Goal: Check status: Check status

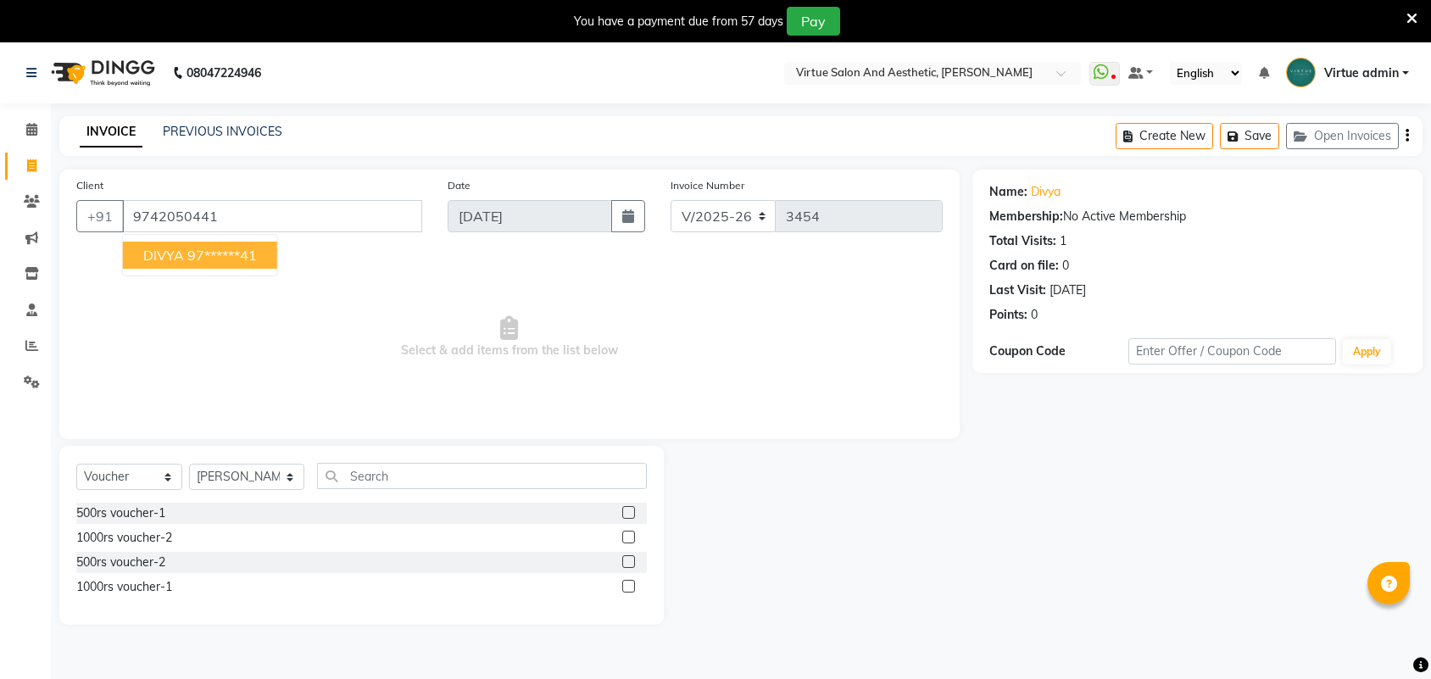
select select "4466"
select select "V"
select select "71189"
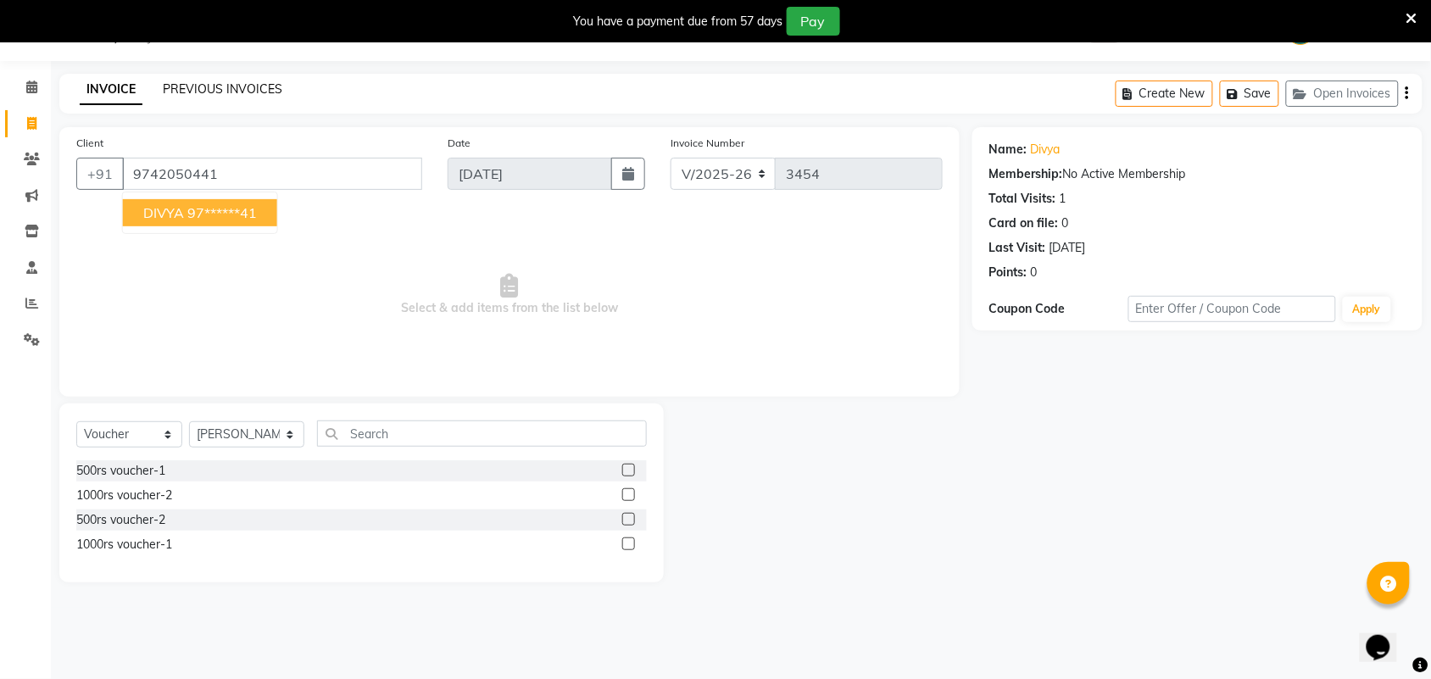
click at [253, 90] on link "PREVIOUS INVOICES" at bounding box center [223, 88] width 120 height 15
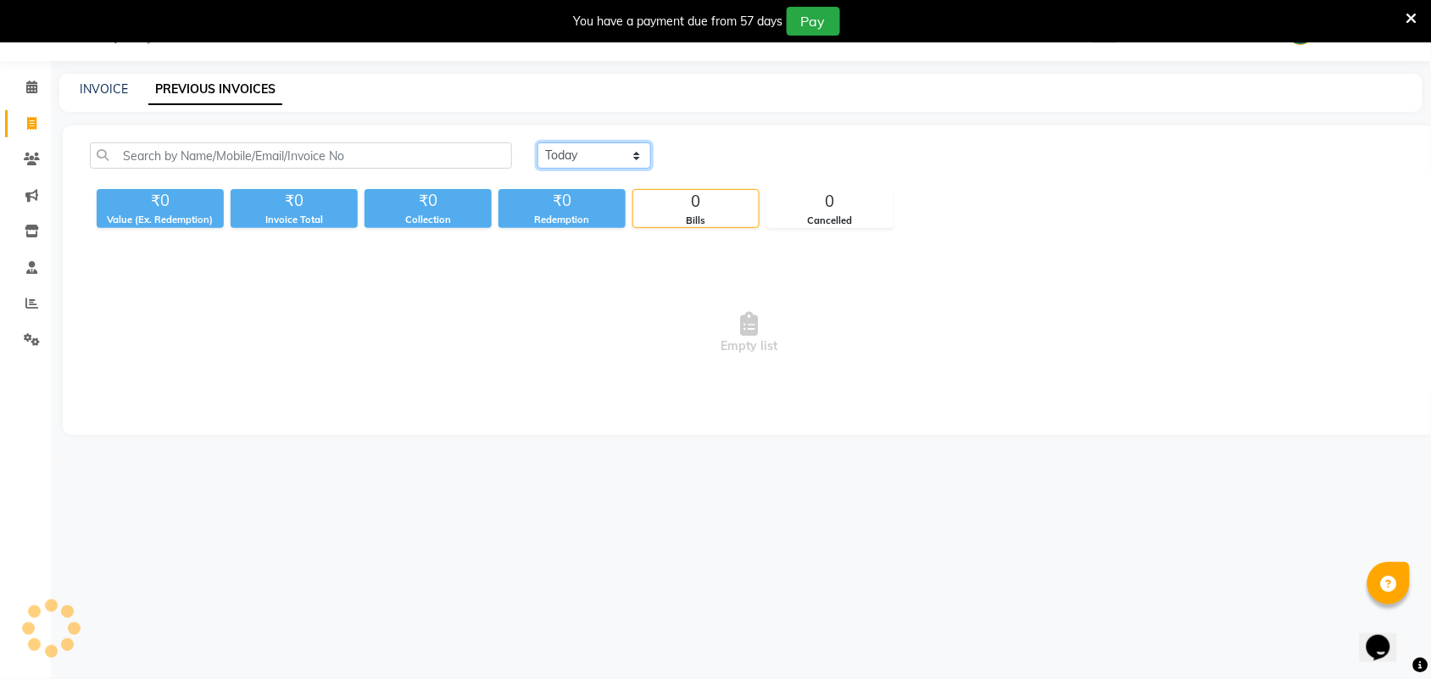
click at [574, 142] on select "[DATE] [DATE] Custom Range" at bounding box center [594, 155] width 114 height 26
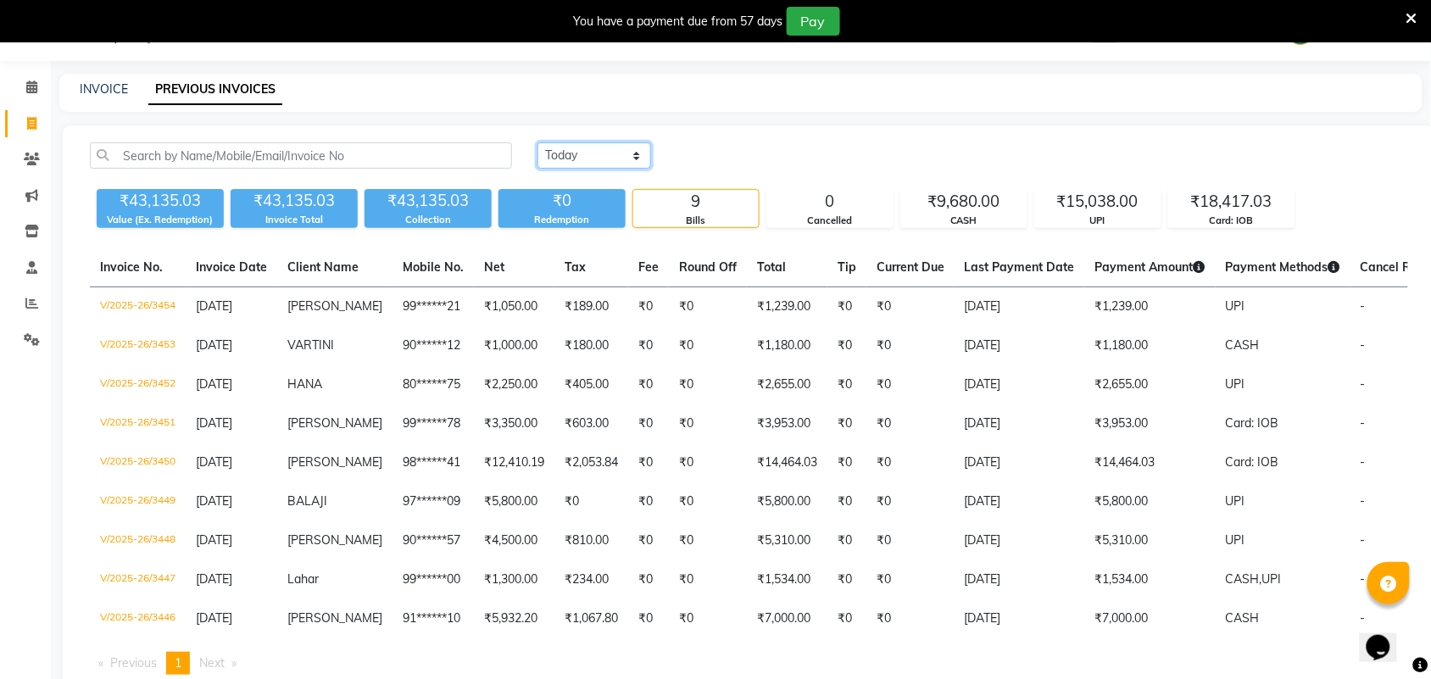
click at [537, 142] on select "[DATE] [DATE] Custom Range" at bounding box center [594, 155] width 114 height 26
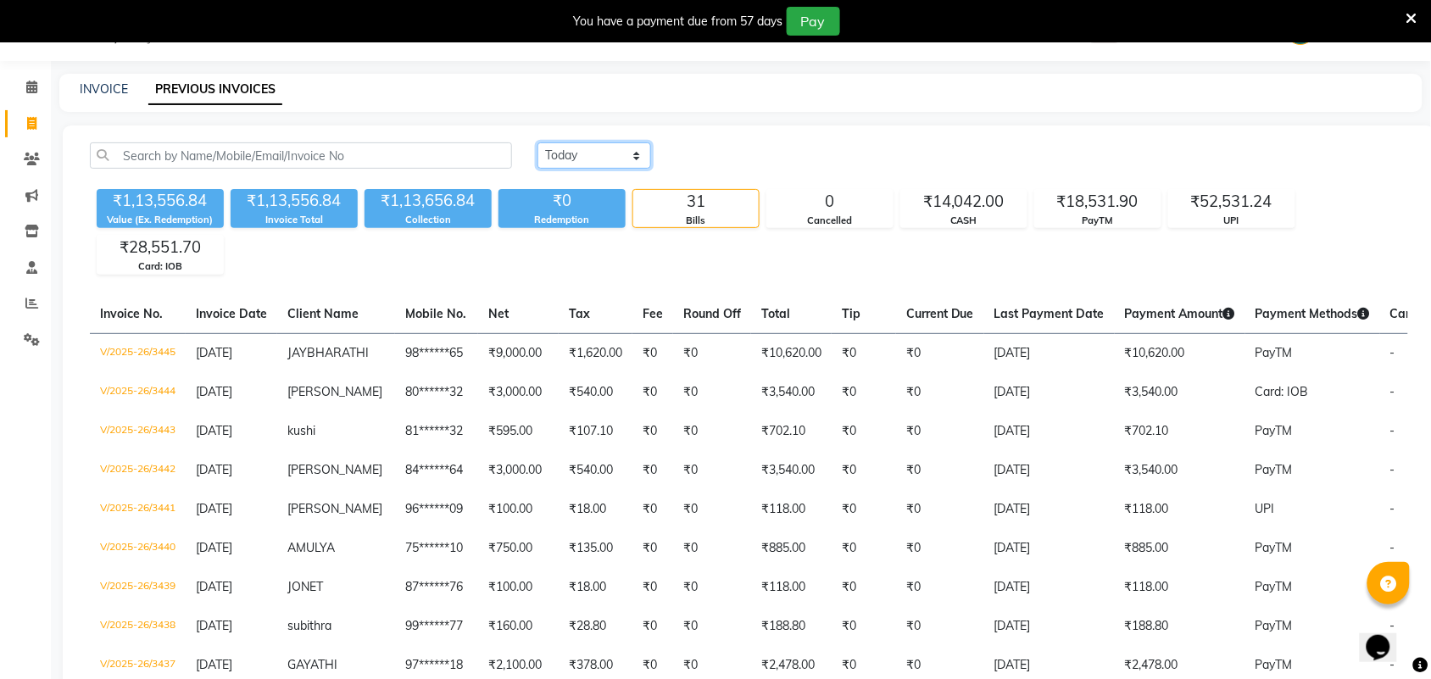
drag, startPoint x: 596, startPoint y: 145, endPoint x: 598, endPoint y: 158, distance: 13.0
click at [598, 149] on select "[DATE] [DATE] Custom Range" at bounding box center [594, 155] width 114 height 26
select select "range"
click at [537, 142] on select "[DATE] [DATE] Custom Range" at bounding box center [594, 155] width 114 height 26
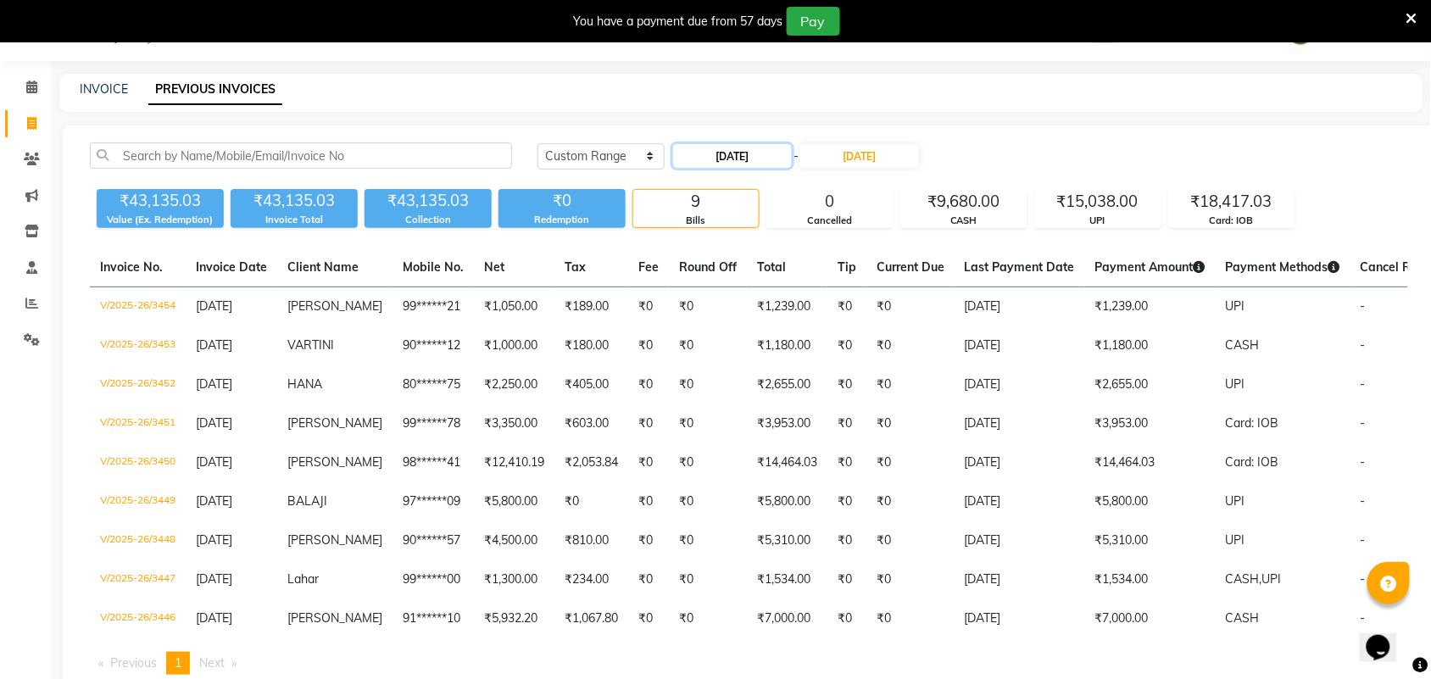
click at [721, 158] on input "[DATE]" at bounding box center [732, 156] width 119 height 24
select select "9"
select select "2025"
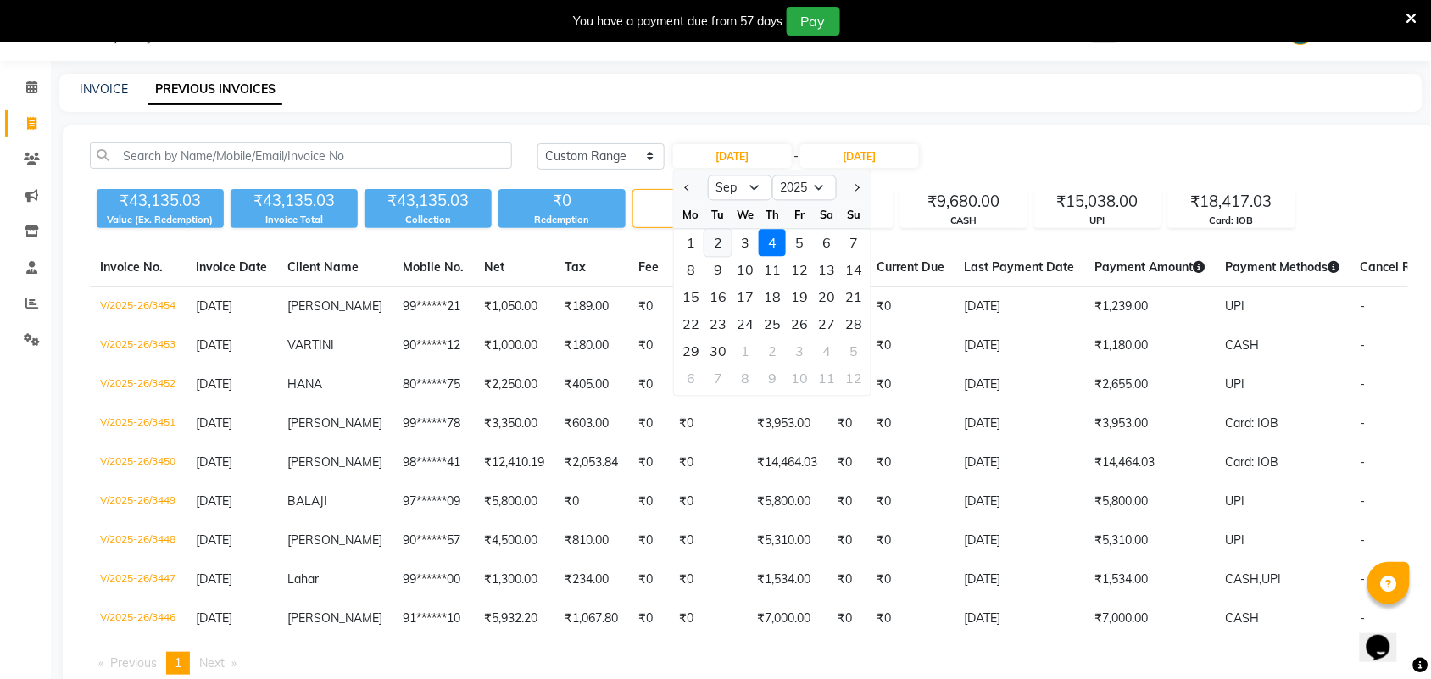
click at [722, 246] on div "2" at bounding box center [717, 243] width 27 height 27
type input "[DATE]"
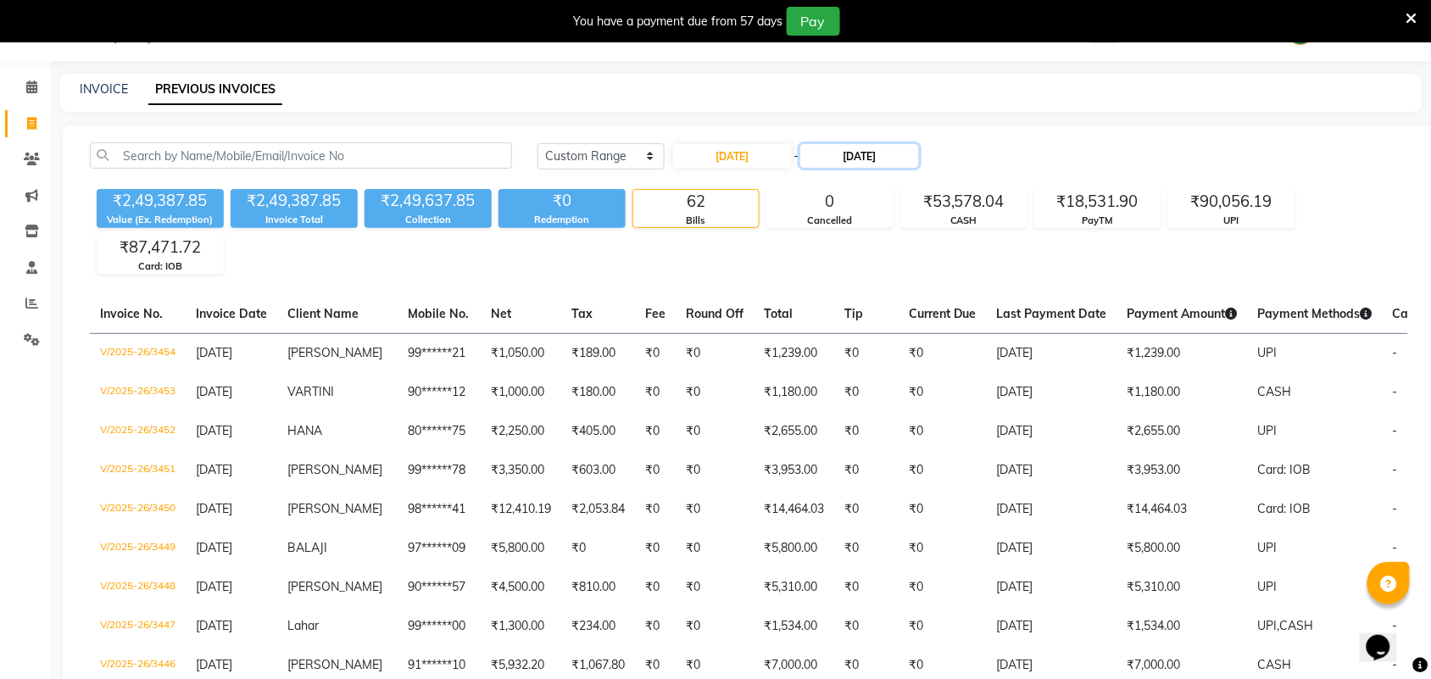
click at [878, 157] on input "[DATE]" at bounding box center [859, 156] width 119 height 24
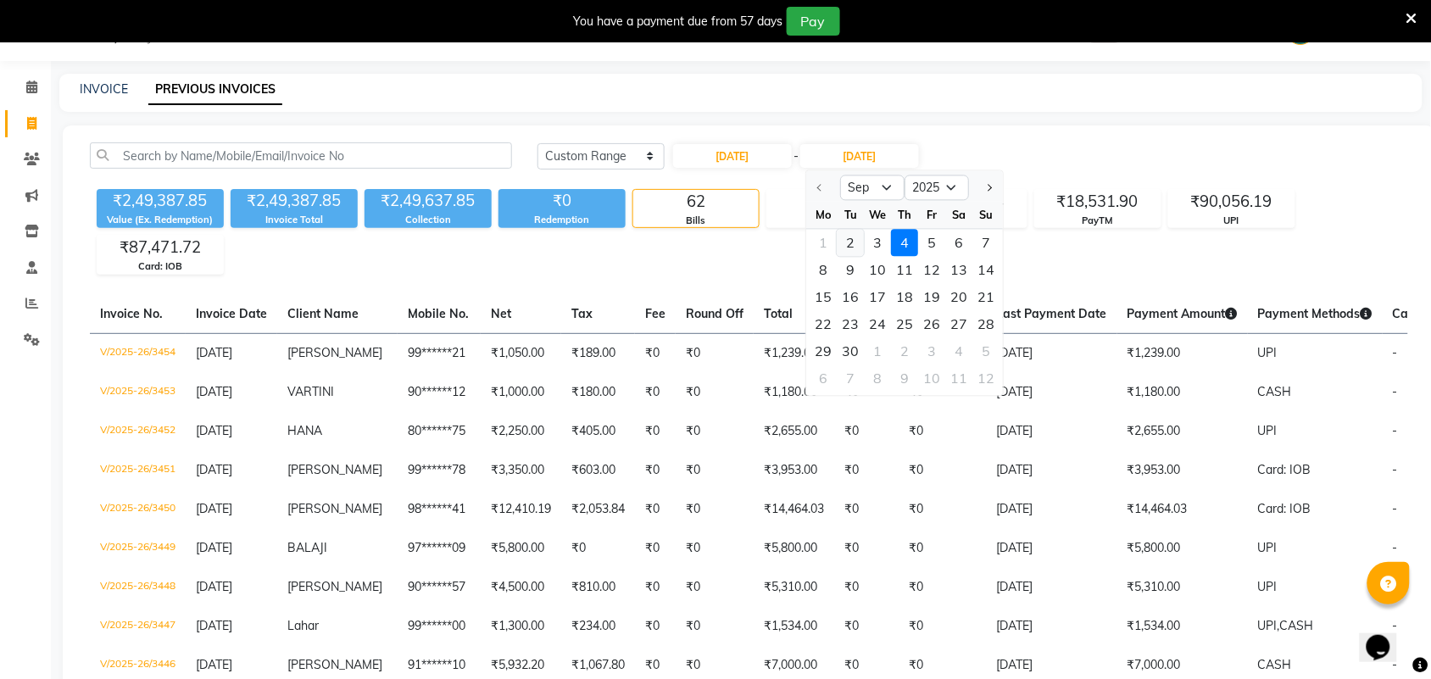
click at [849, 242] on div "2" at bounding box center [850, 243] width 27 height 27
type input "[DATE]"
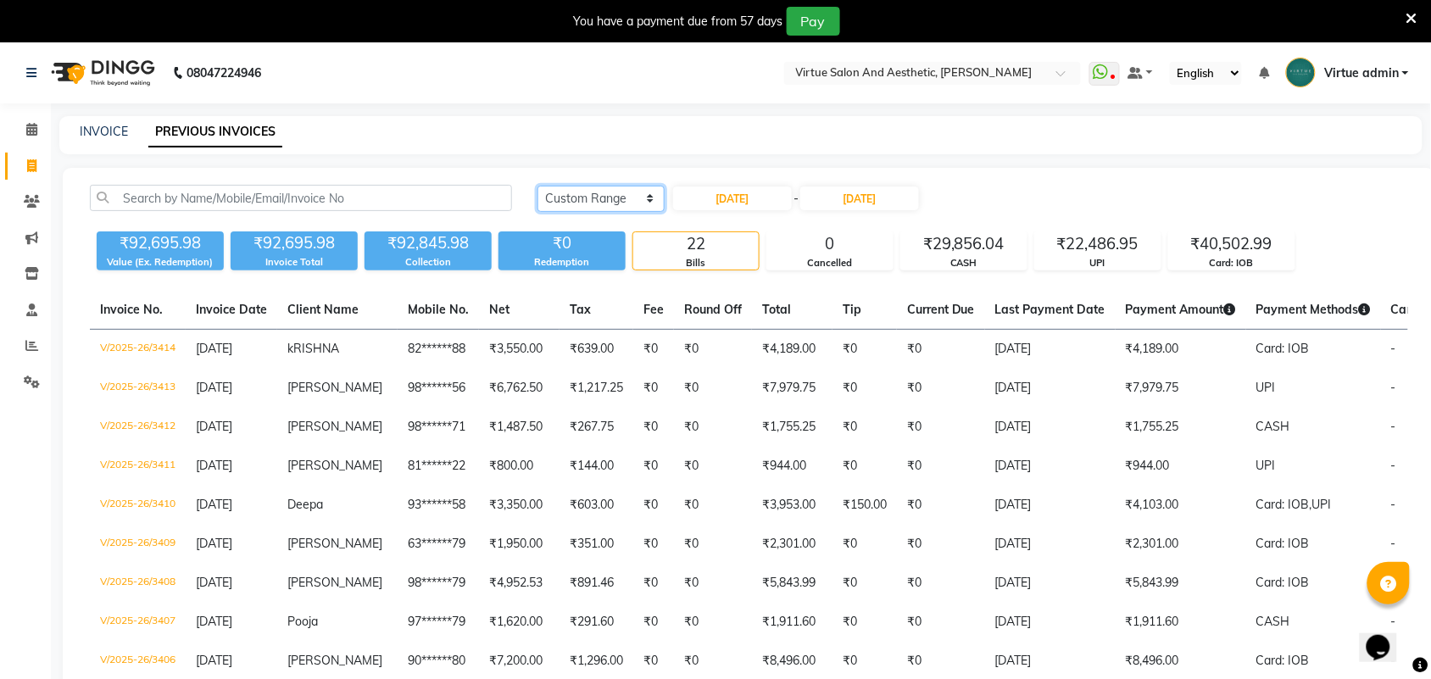
click at [606, 202] on select "[DATE] [DATE] Custom Range" at bounding box center [600, 199] width 127 height 26
select select "[DATE]"
click at [537, 186] on select "[DATE] [DATE] Custom Range" at bounding box center [600, 199] width 127 height 26
